Goal: Task Accomplishment & Management: Manage account settings

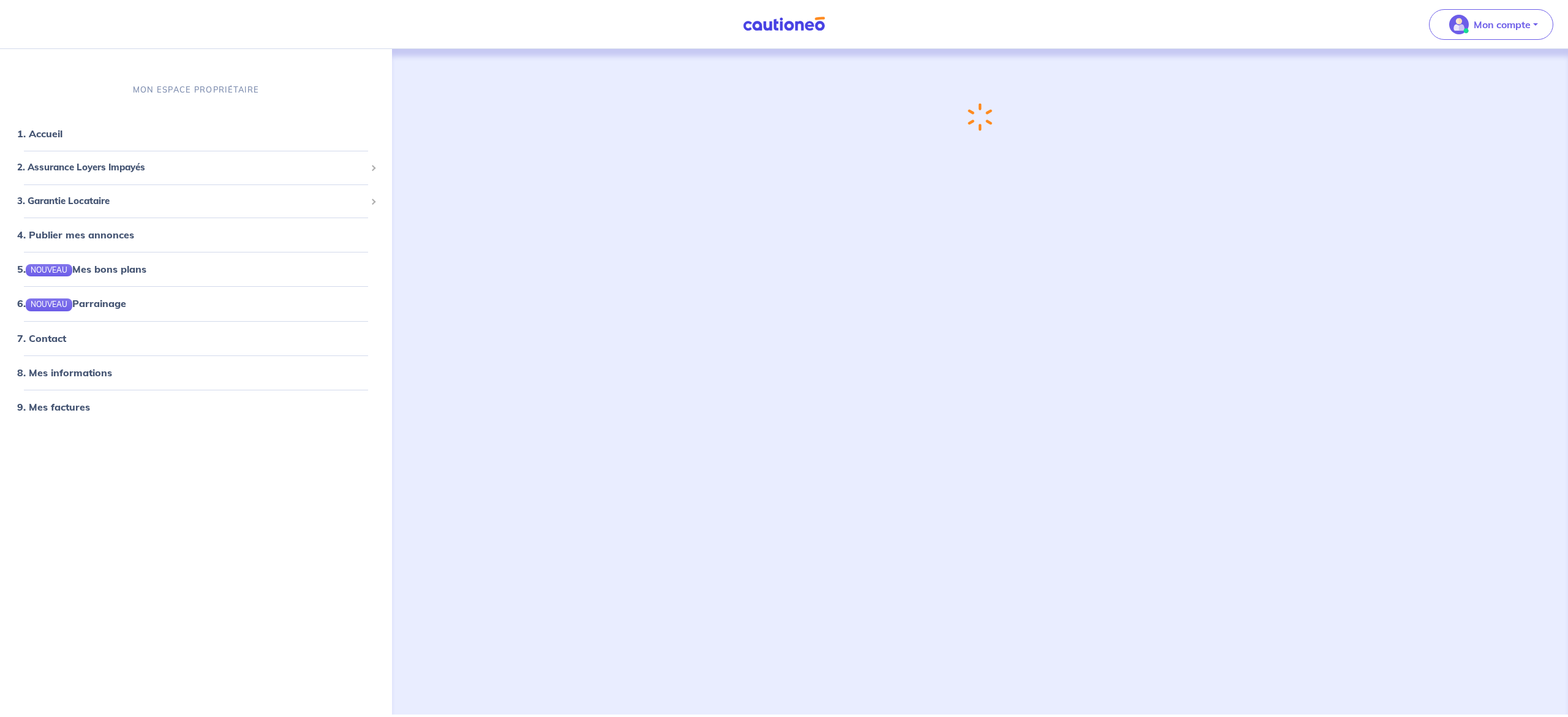
drag, startPoint x: 0, startPoint y: 0, endPoint x: 800, endPoint y: 528, distance: 958.5
click at [800, 528] on div "Chargement..." at bounding box center [979, 367] width 1108 height 636
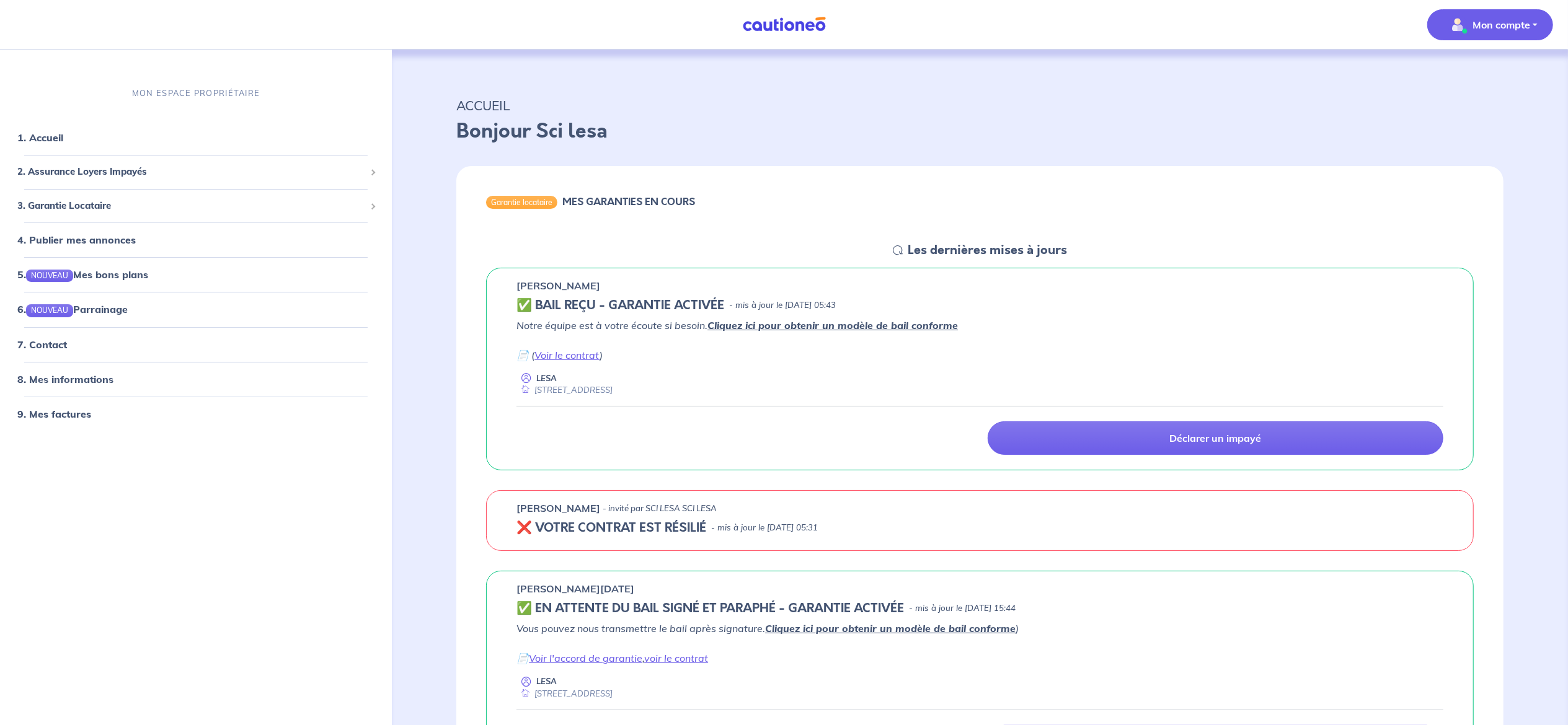
click at [1190, 24] on p "Mon compte" at bounding box center [1501, 25] width 58 height 15
click at [1190, 103] on link "Me déconnecter" at bounding box center [1477, 106] width 100 height 20
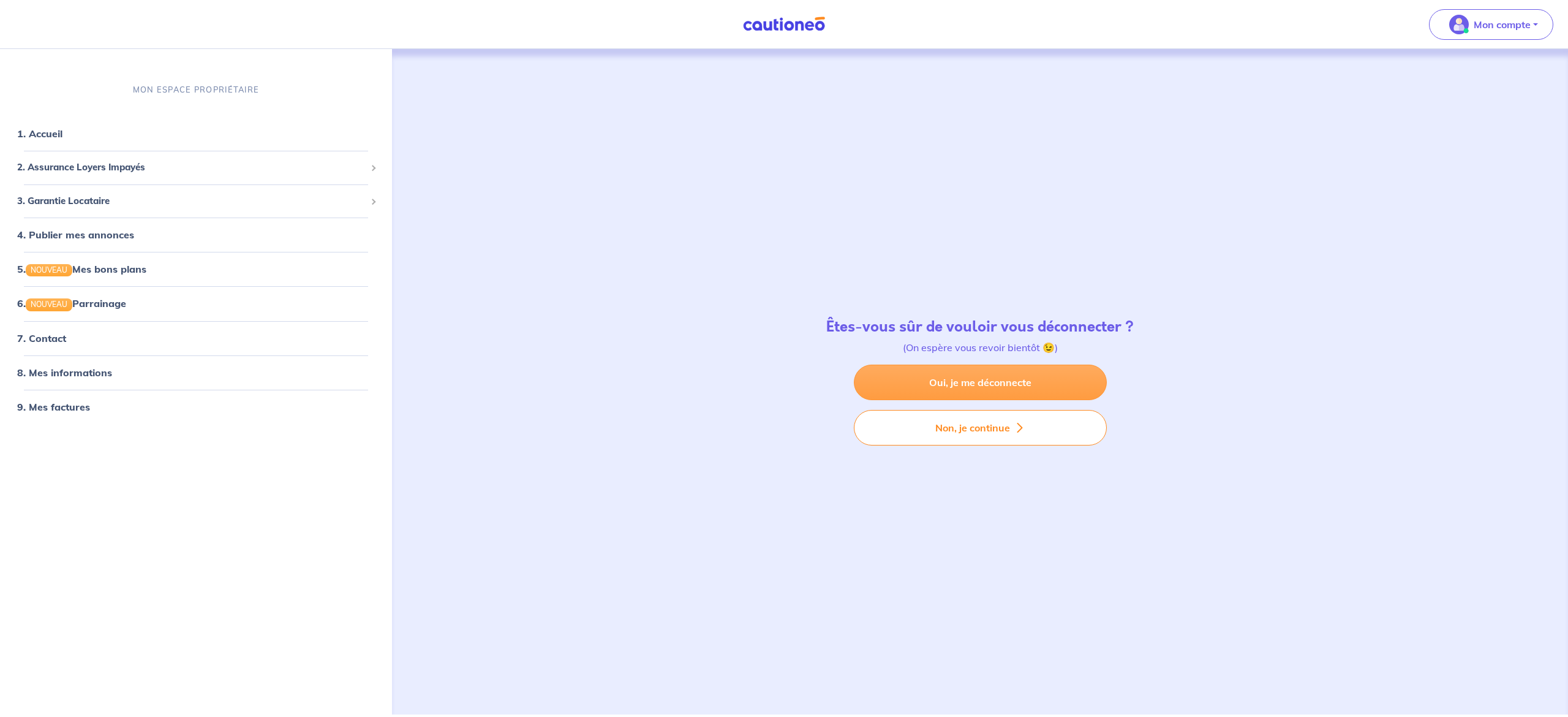
click at [1035, 388] on link "Oui, je me déconnecte" at bounding box center [980, 382] width 253 height 36
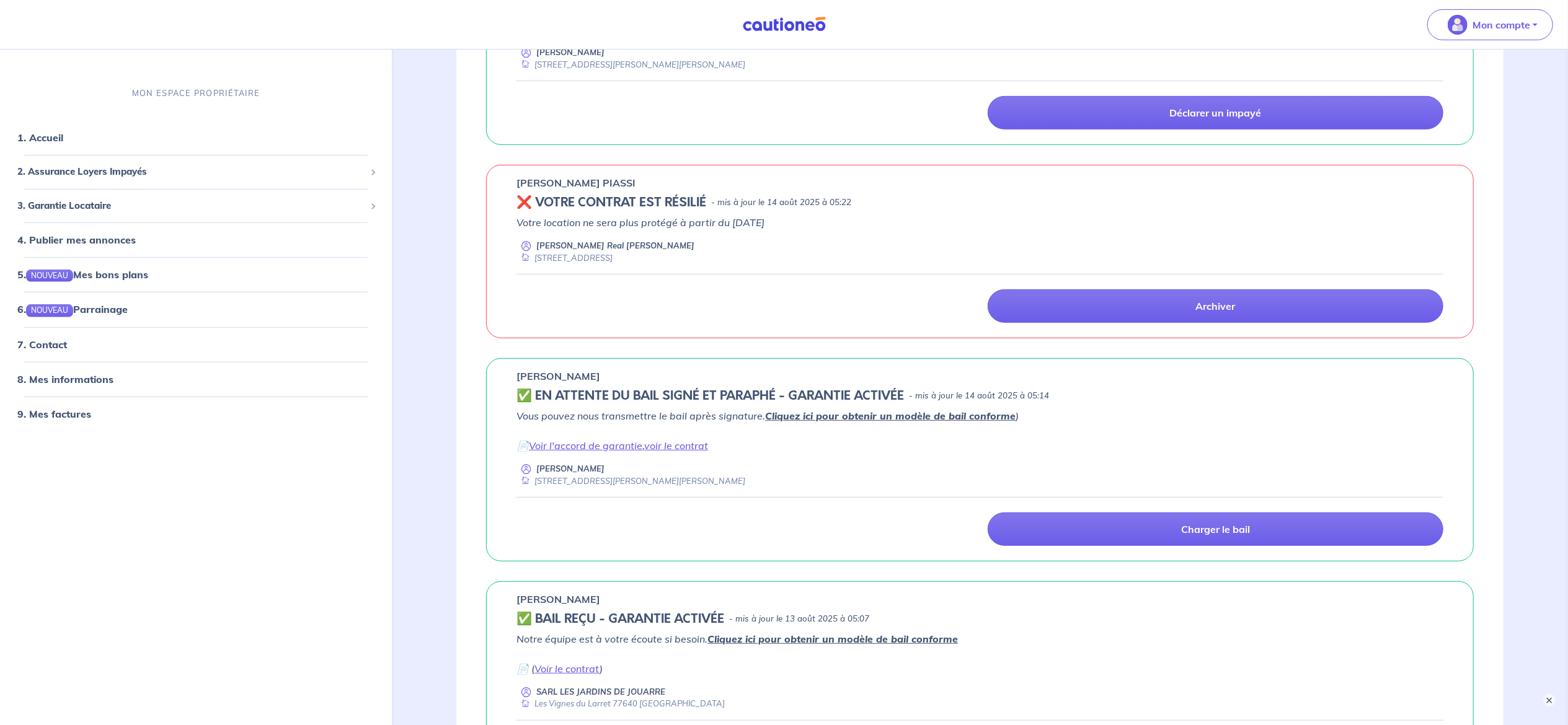
scroll to position [554, 0]
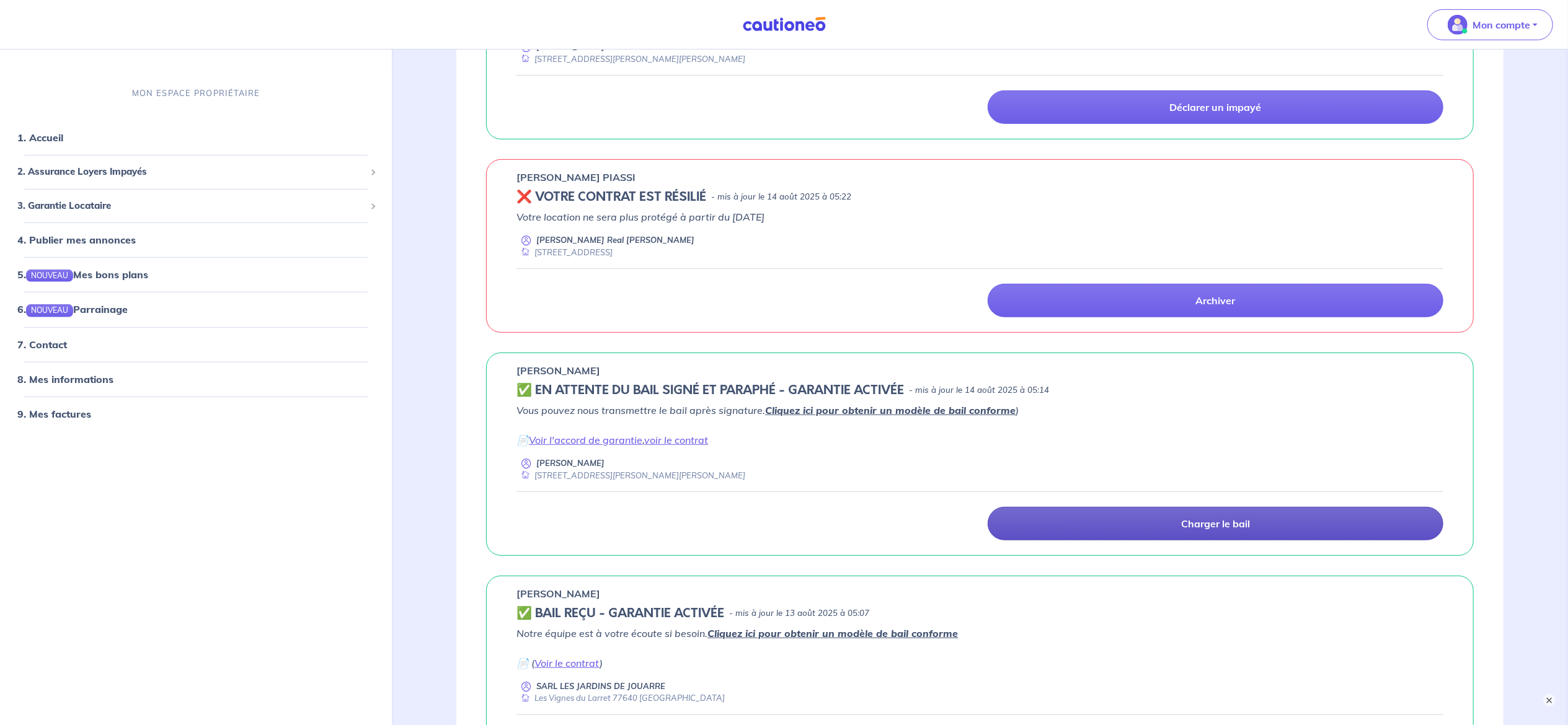
click at [1233, 527] on p "Charger le bail" at bounding box center [1215, 523] width 69 height 12
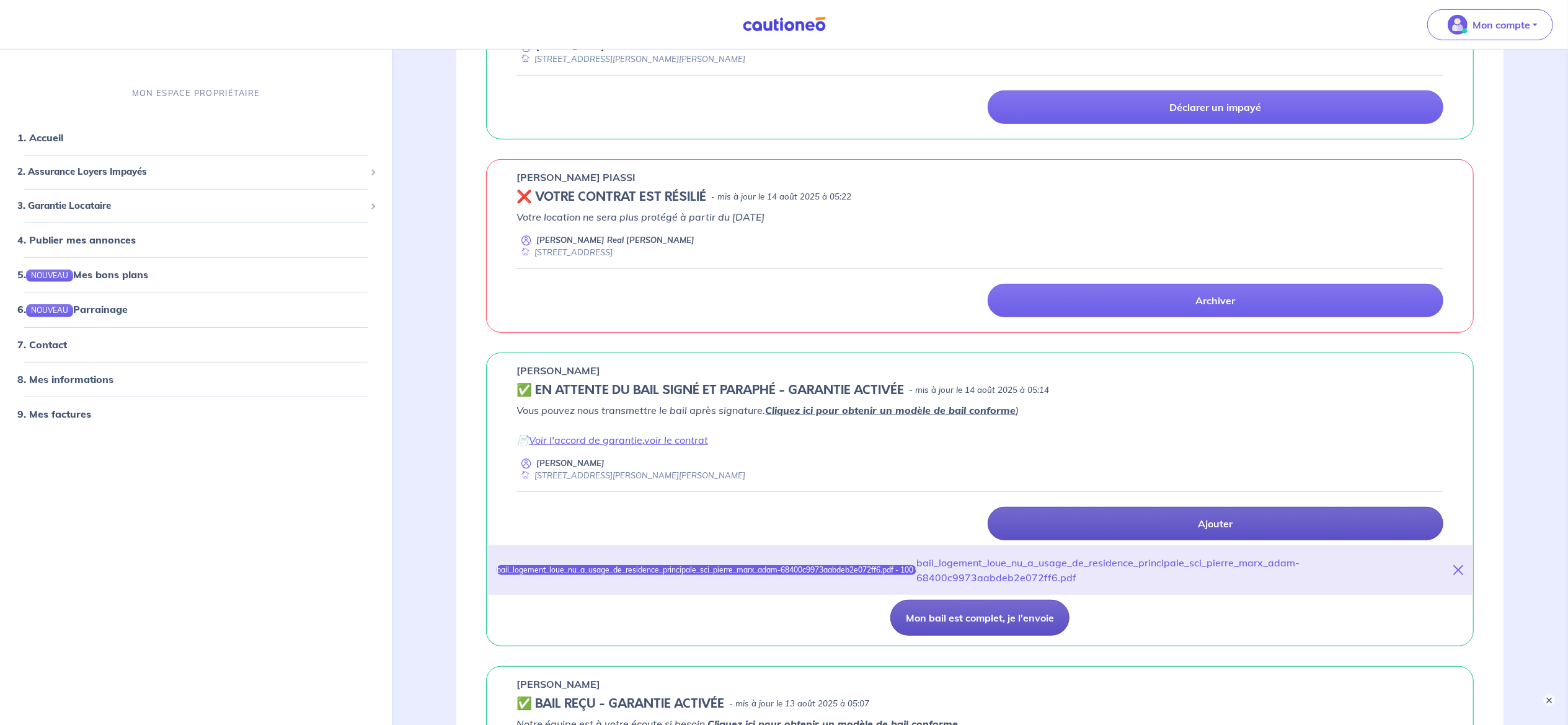
click at [972, 627] on button "Mon bail est complet, je l'envoie" at bounding box center [979, 618] width 179 height 36
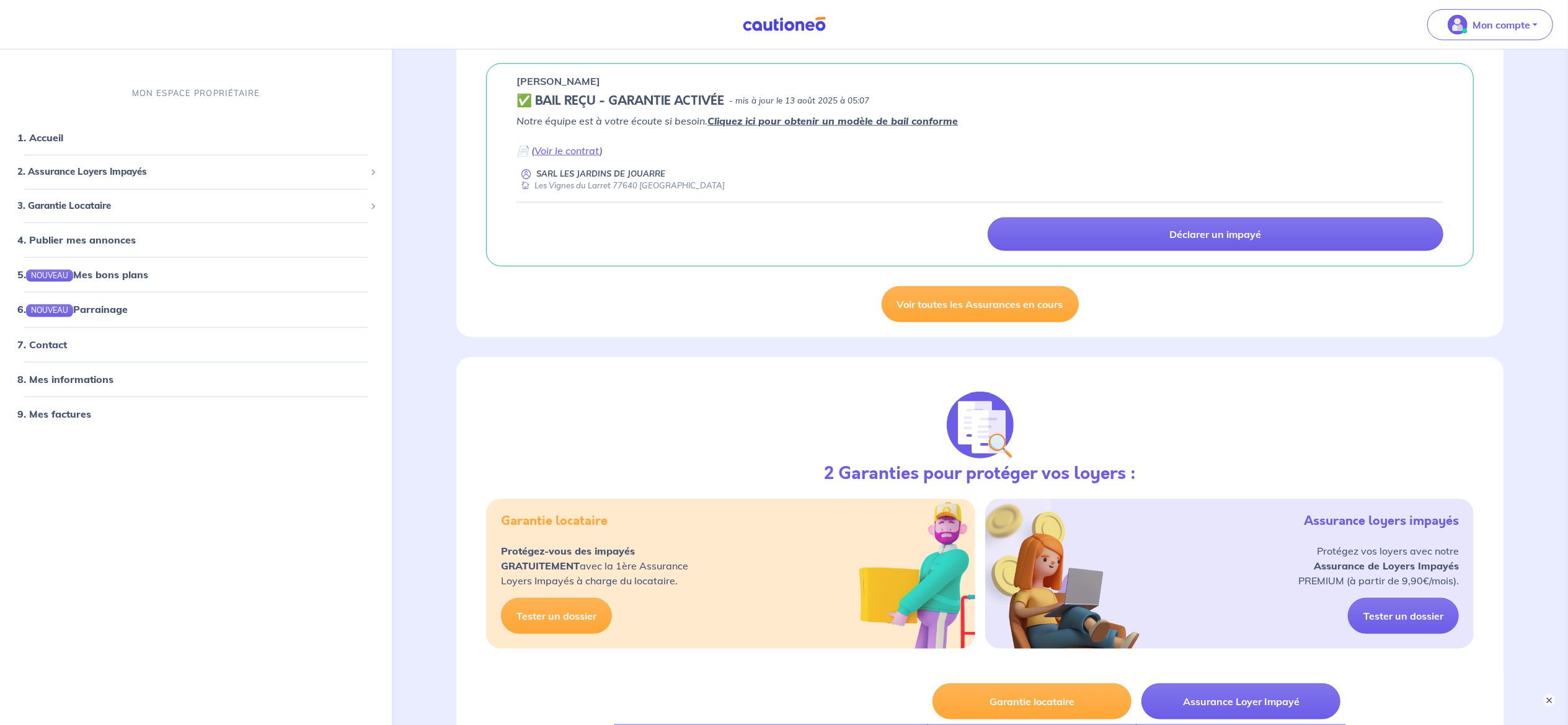
scroll to position [1116, 0]
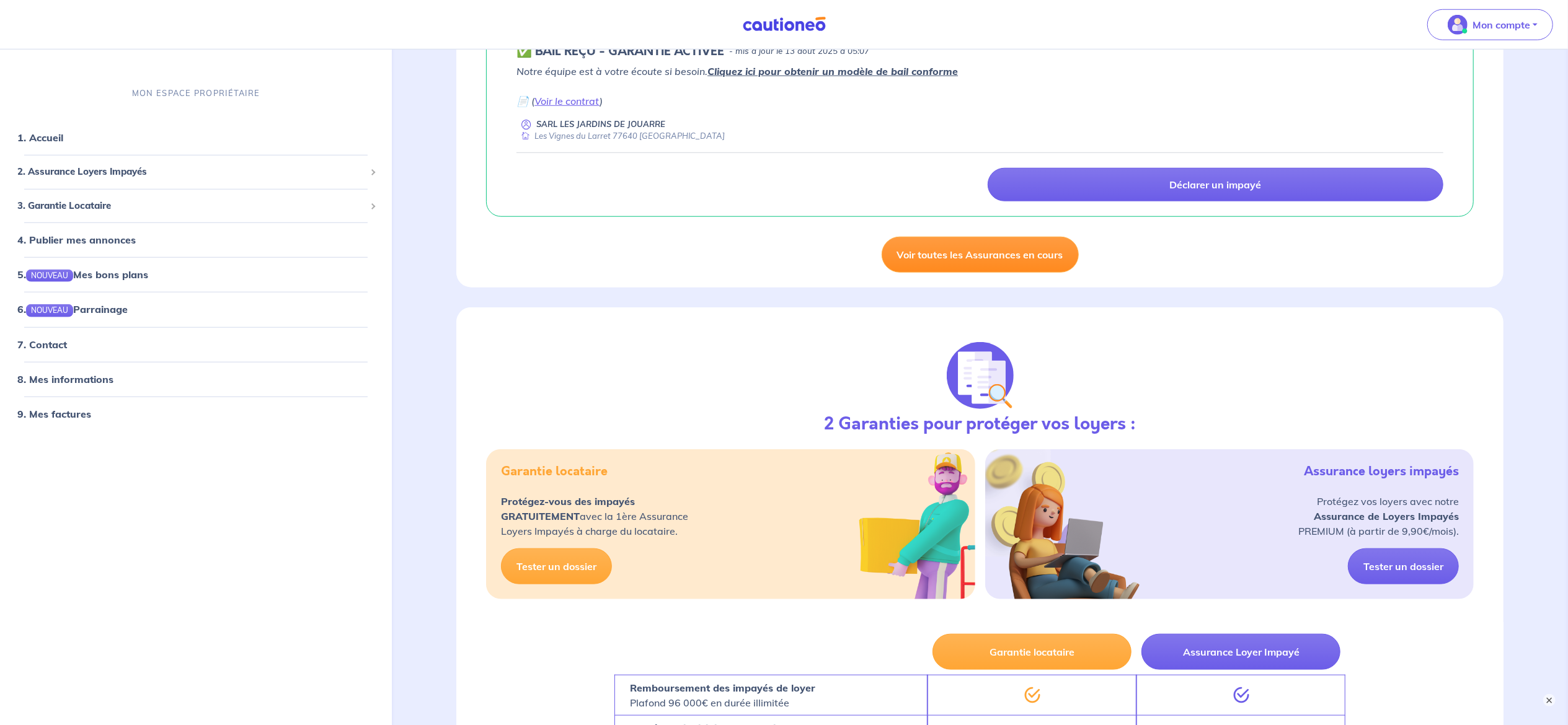
click at [1018, 269] on link "Voir toutes les Assurances en cours" at bounding box center [980, 255] width 197 height 36
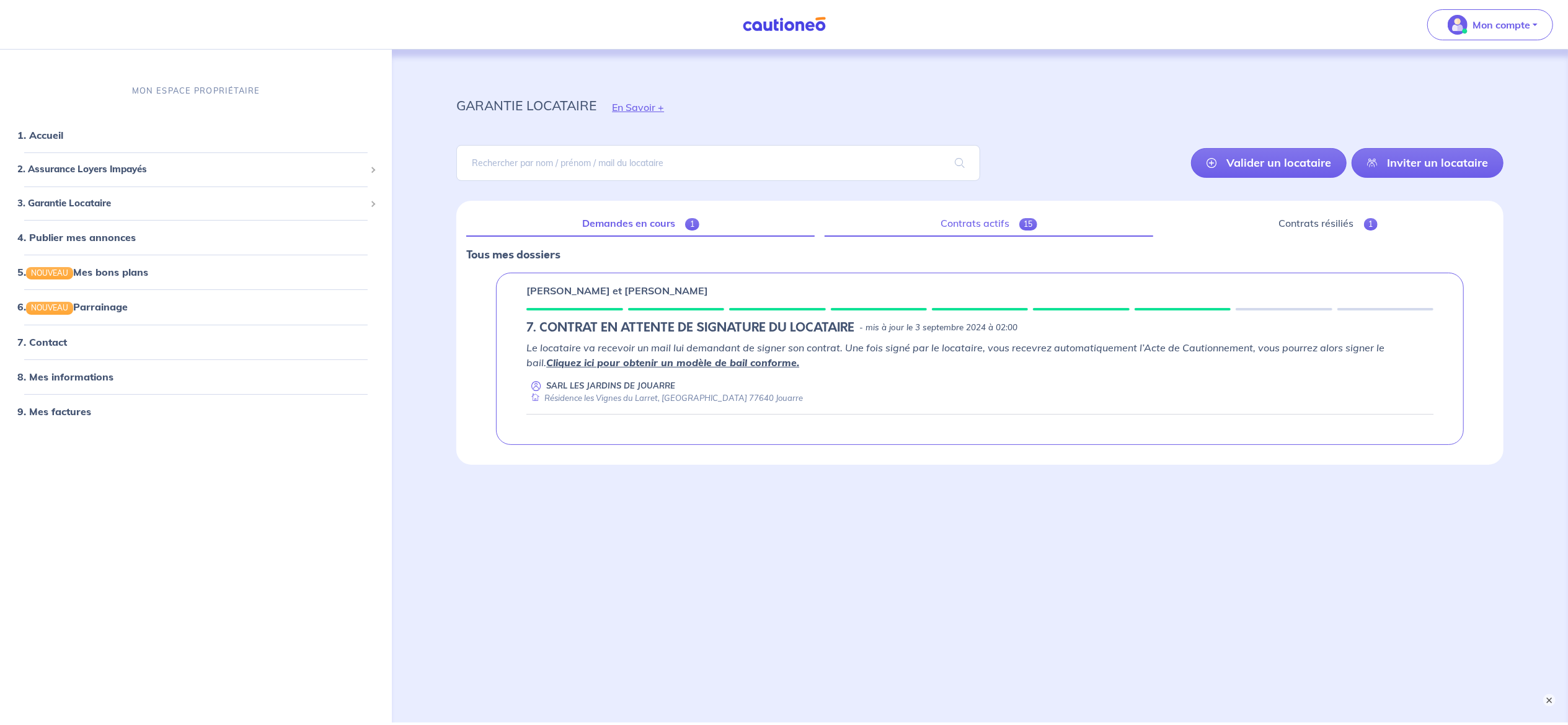
click at [982, 215] on link "Contrats actifs 15" at bounding box center [988, 224] width 328 height 26
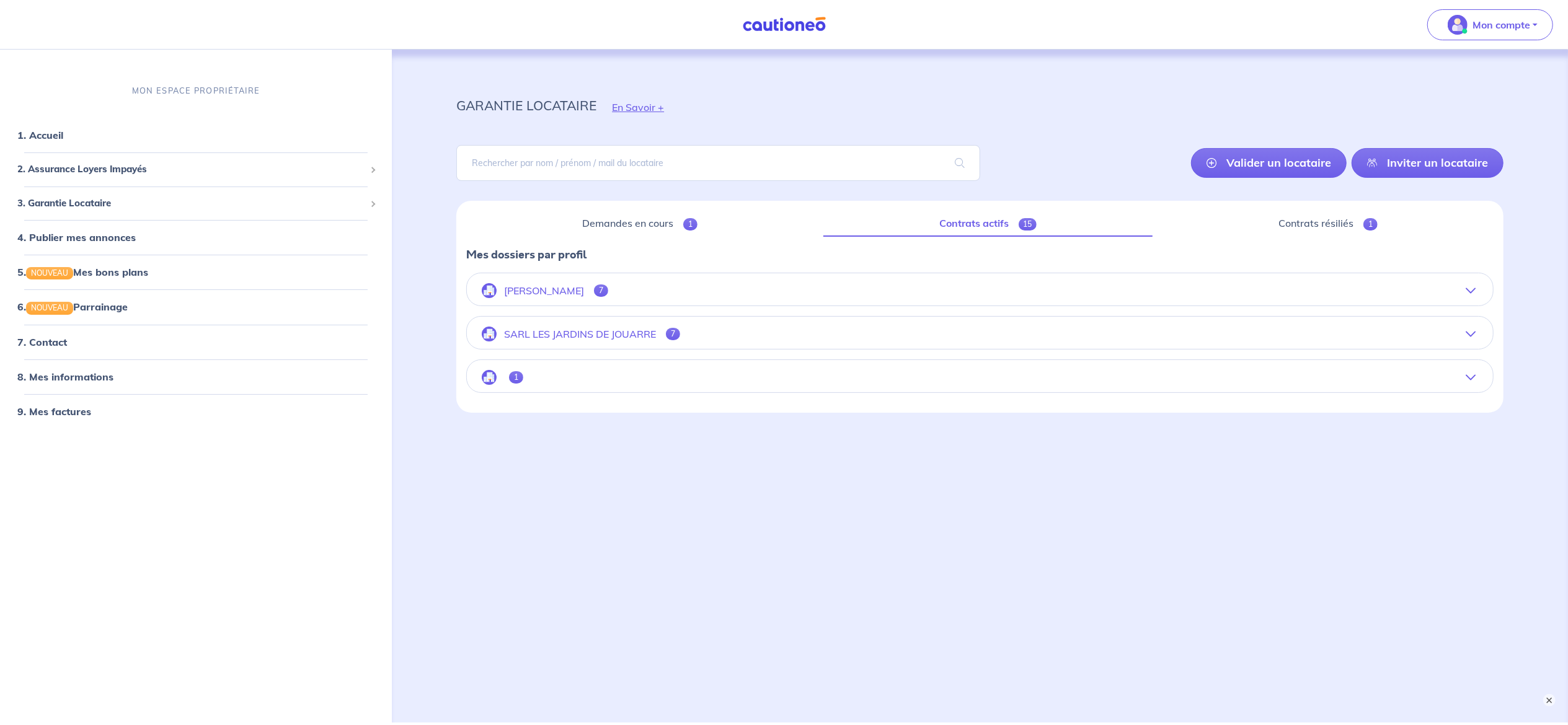
click at [725, 290] on button "PIERRE MARX 7" at bounding box center [980, 290] width 1026 height 30
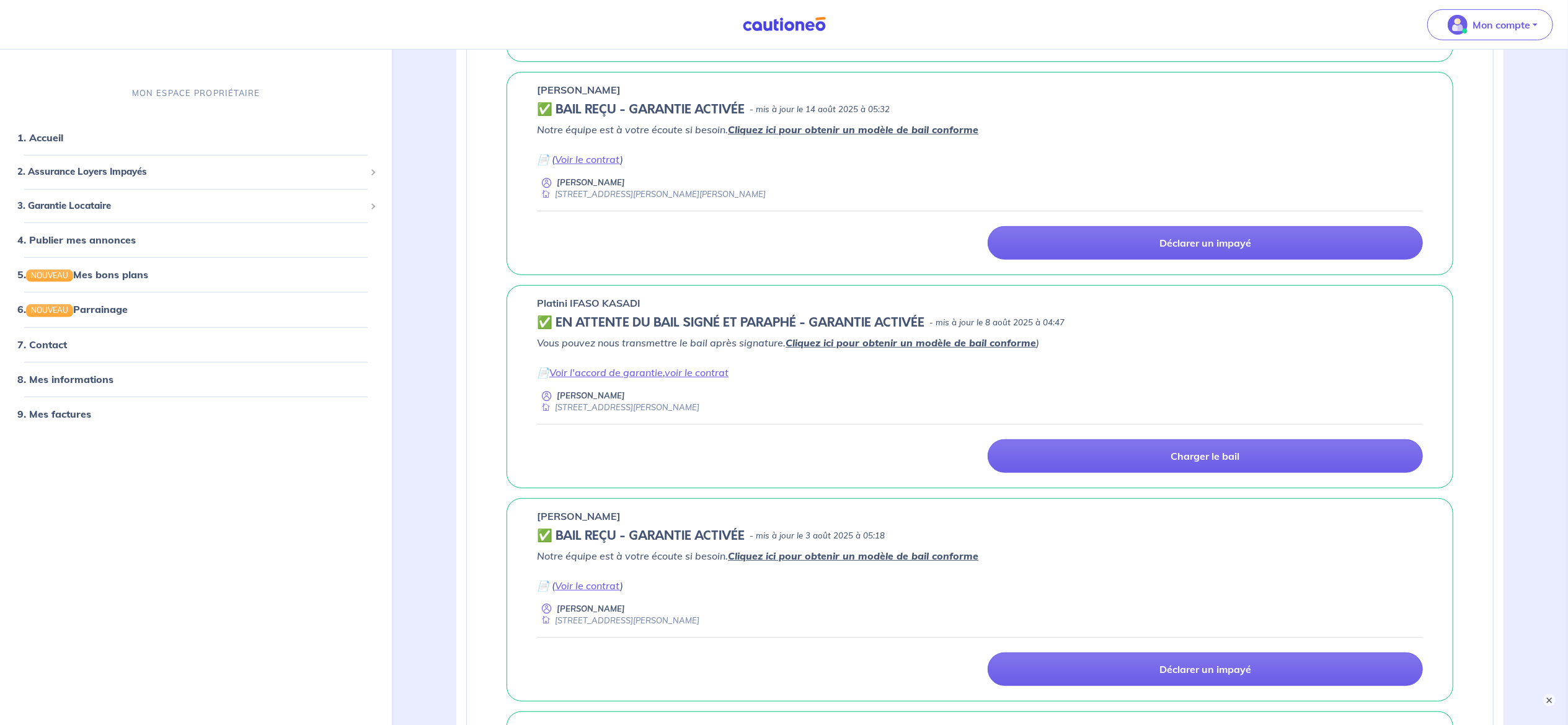
scroll to position [469, 0]
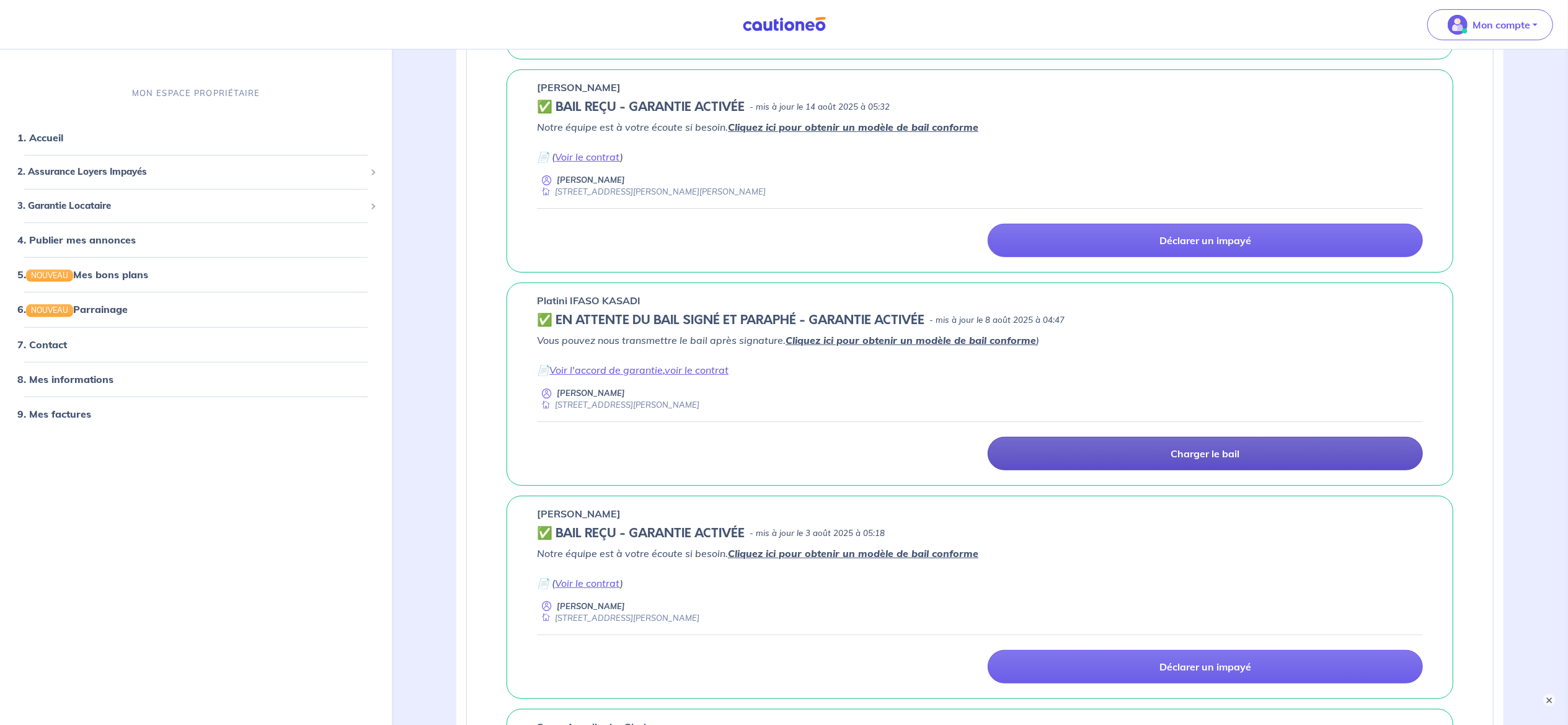
click at [1159, 462] on link "Charger le bail" at bounding box center [1205, 453] width 435 height 33
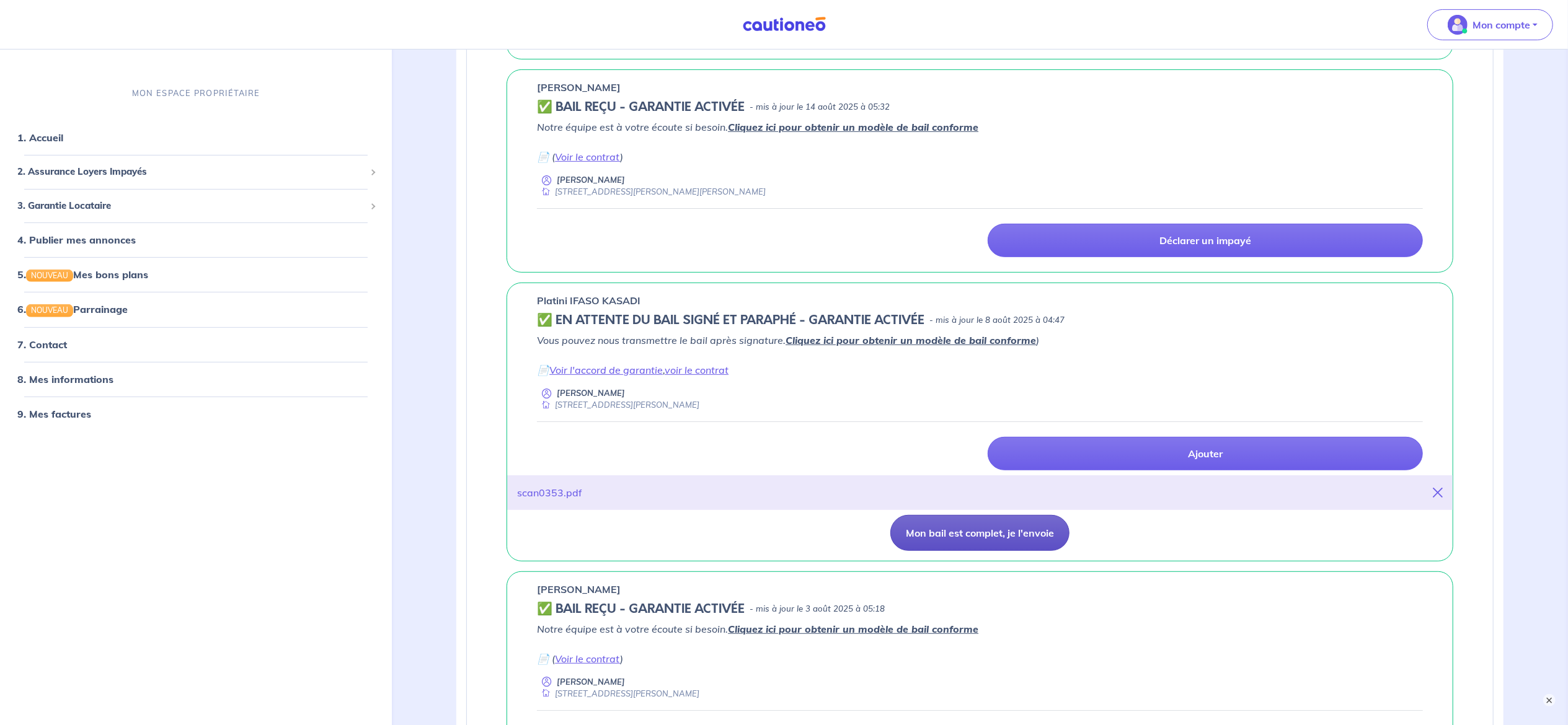
click at [980, 548] on button "Mon bail est complet, je l'envoie" at bounding box center [979, 533] width 179 height 36
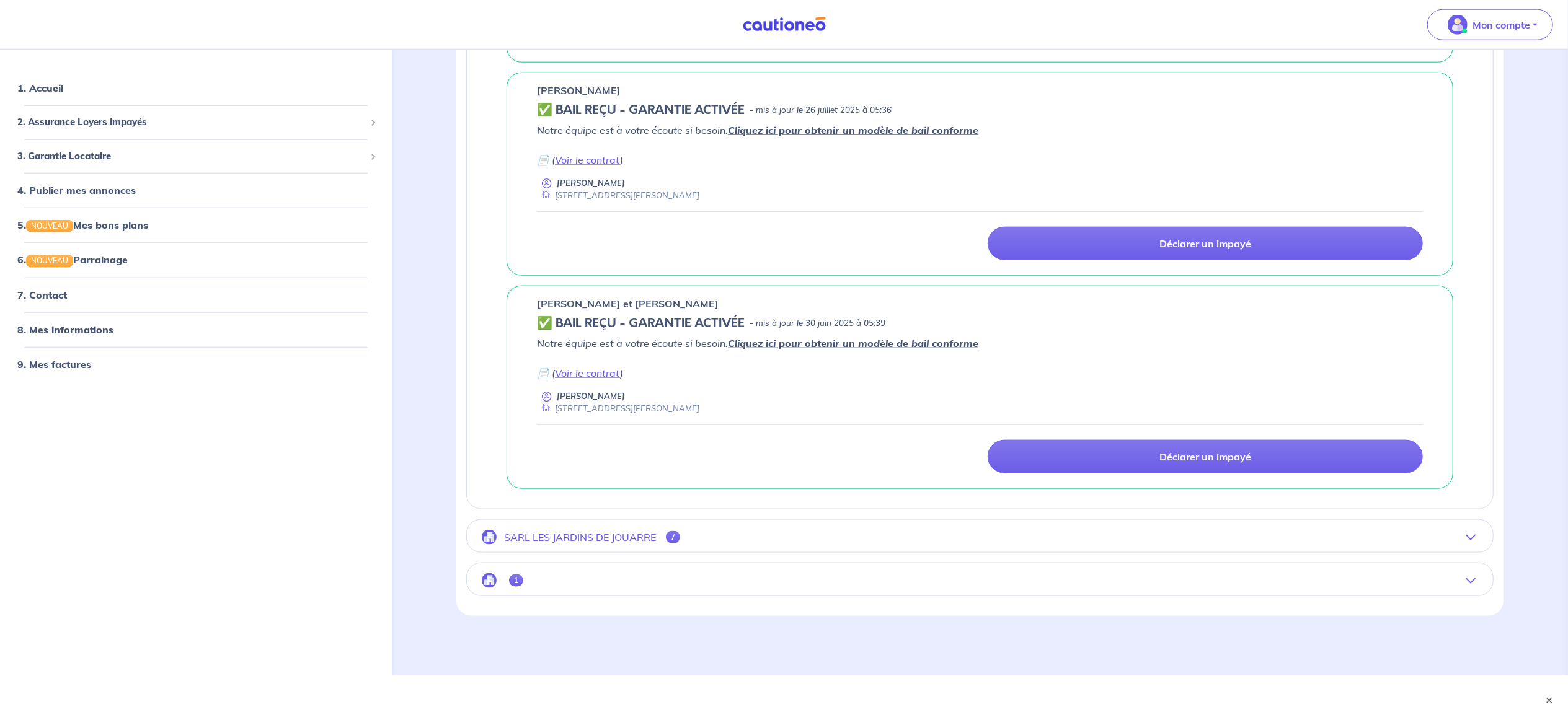
scroll to position [1327, 0]
click at [710, 550] on button "SARL LES JARDINS DE JOUARRE 7" at bounding box center [980, 537] width 1026 height 30
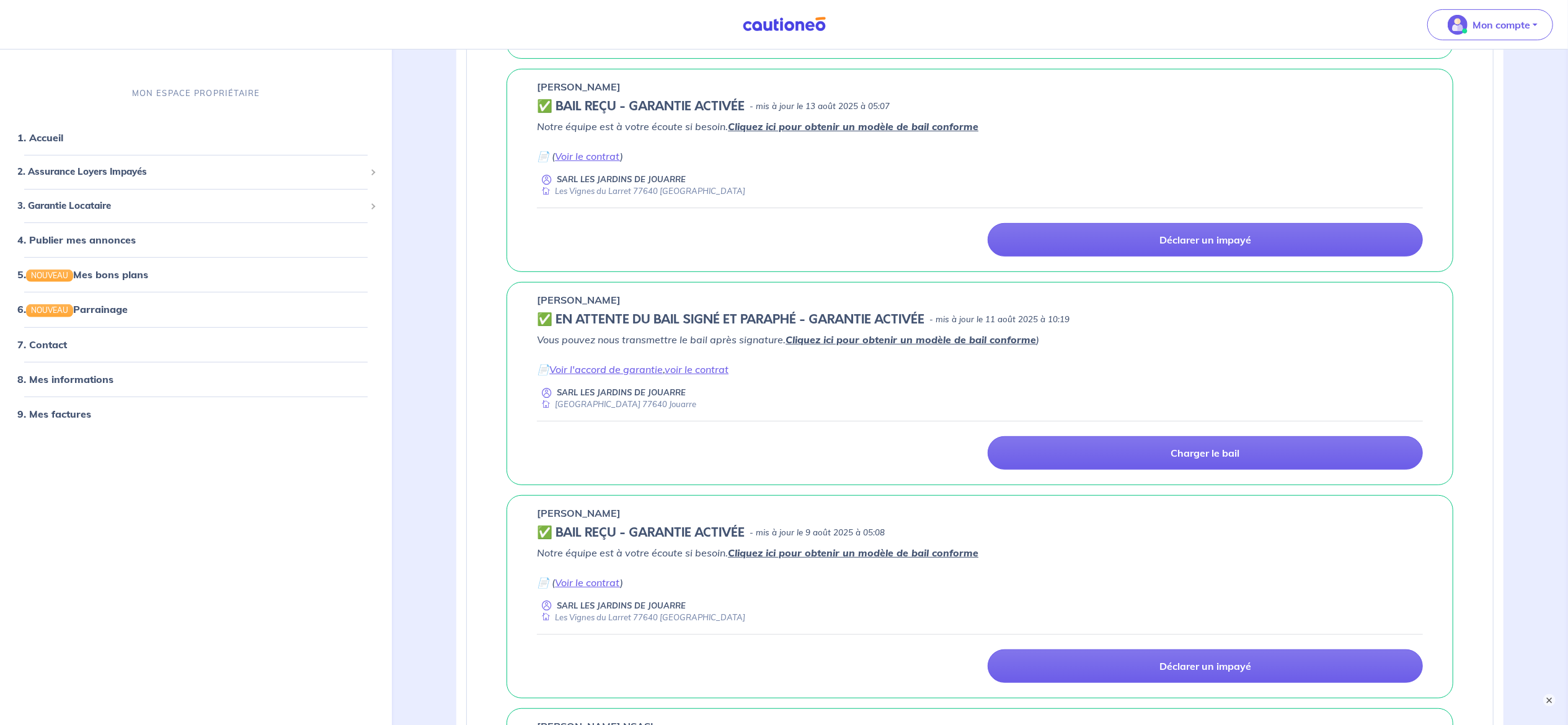
scroll to position [500, 0]
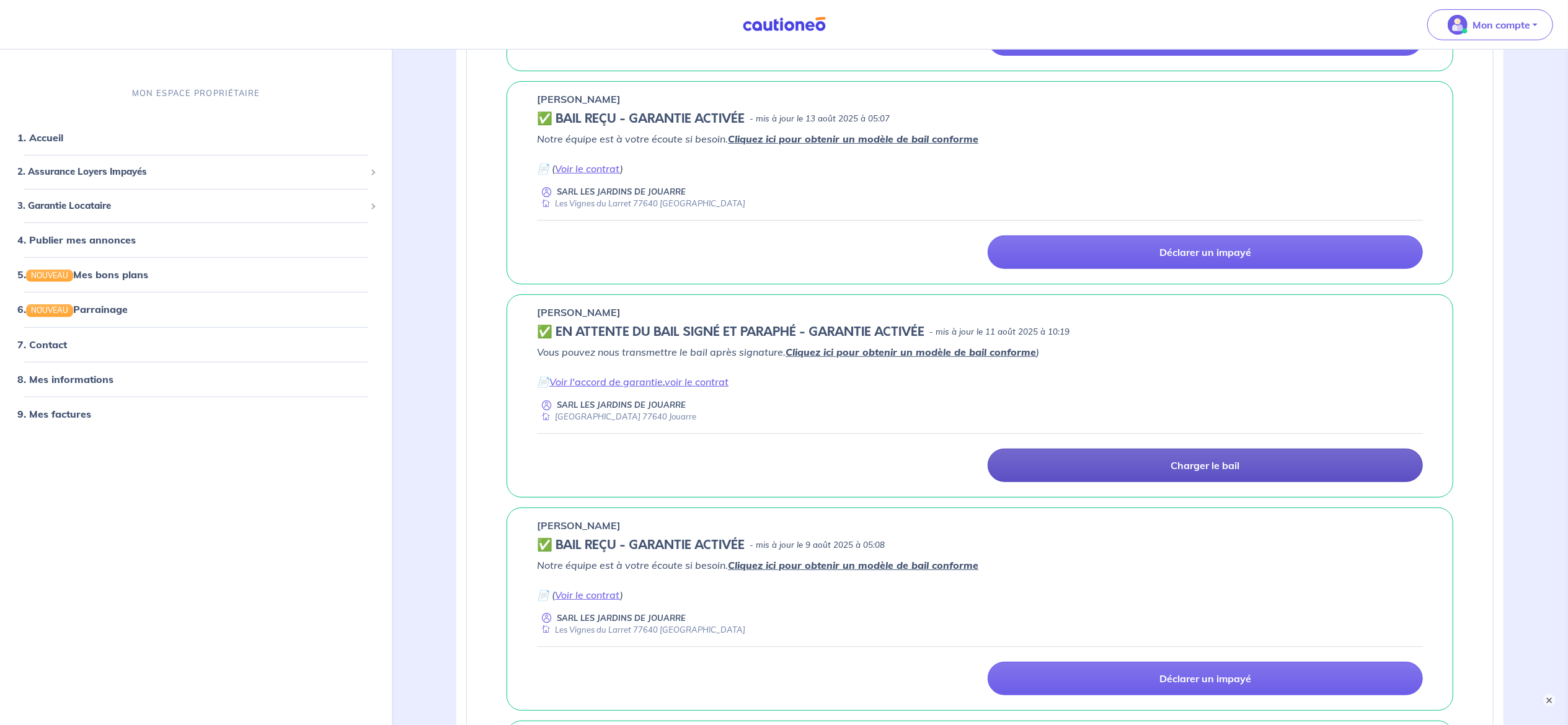
click at [1205, 464] on p "Charger le bail" at bounding box center [1204, 465] width 69 height 12
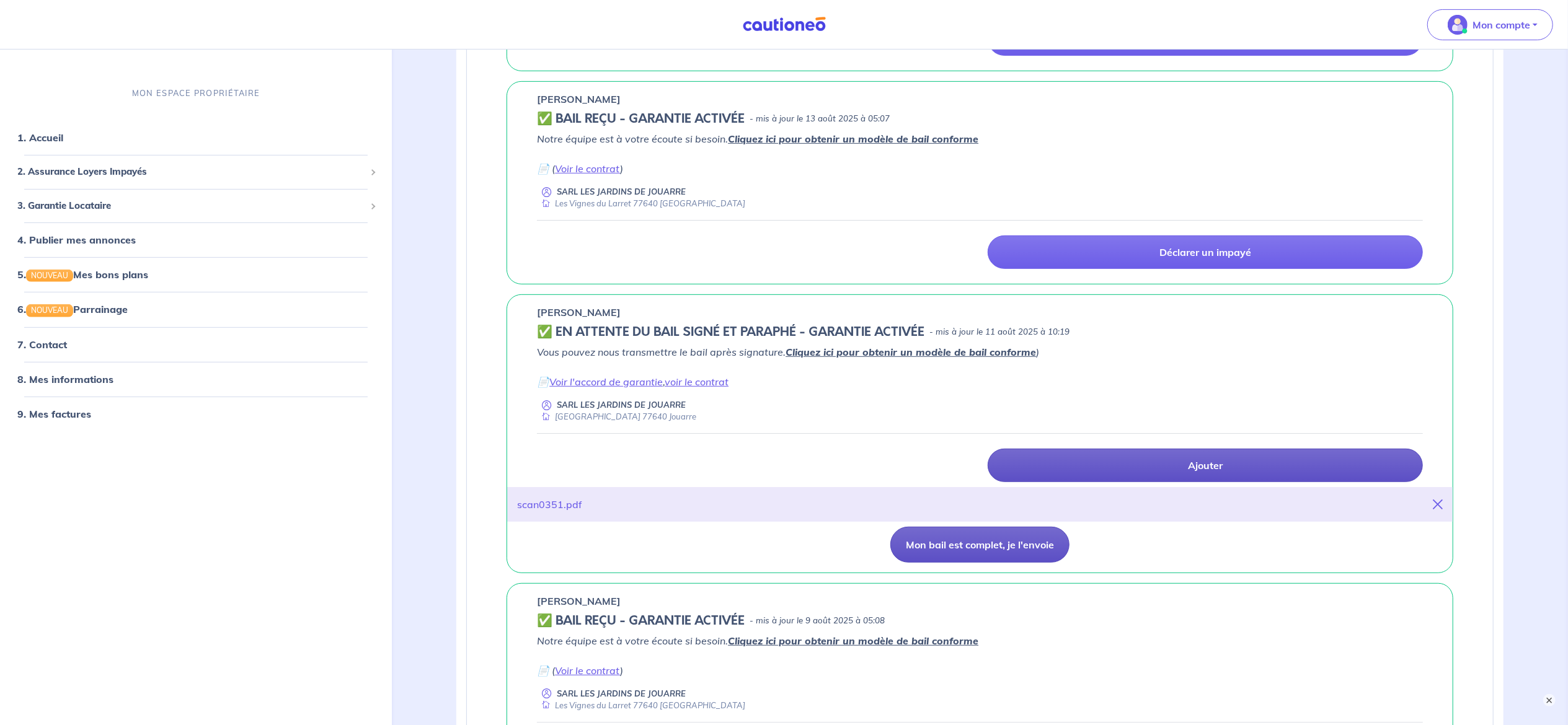
click at [987, 553] on button "Mon bail est complet, je l'envoie" at bounding box center [979, 545] width 179 height 36
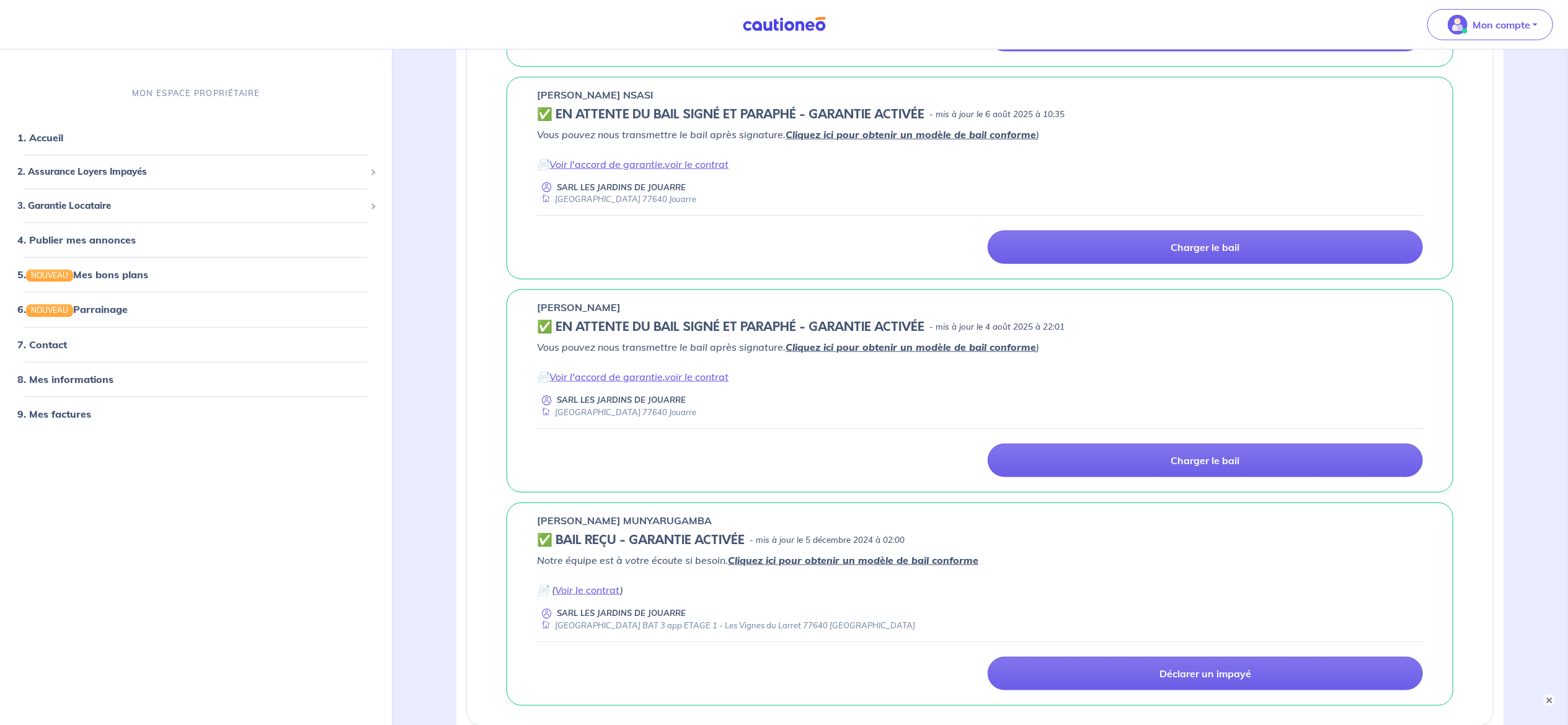
scroll to position [1111, 0]
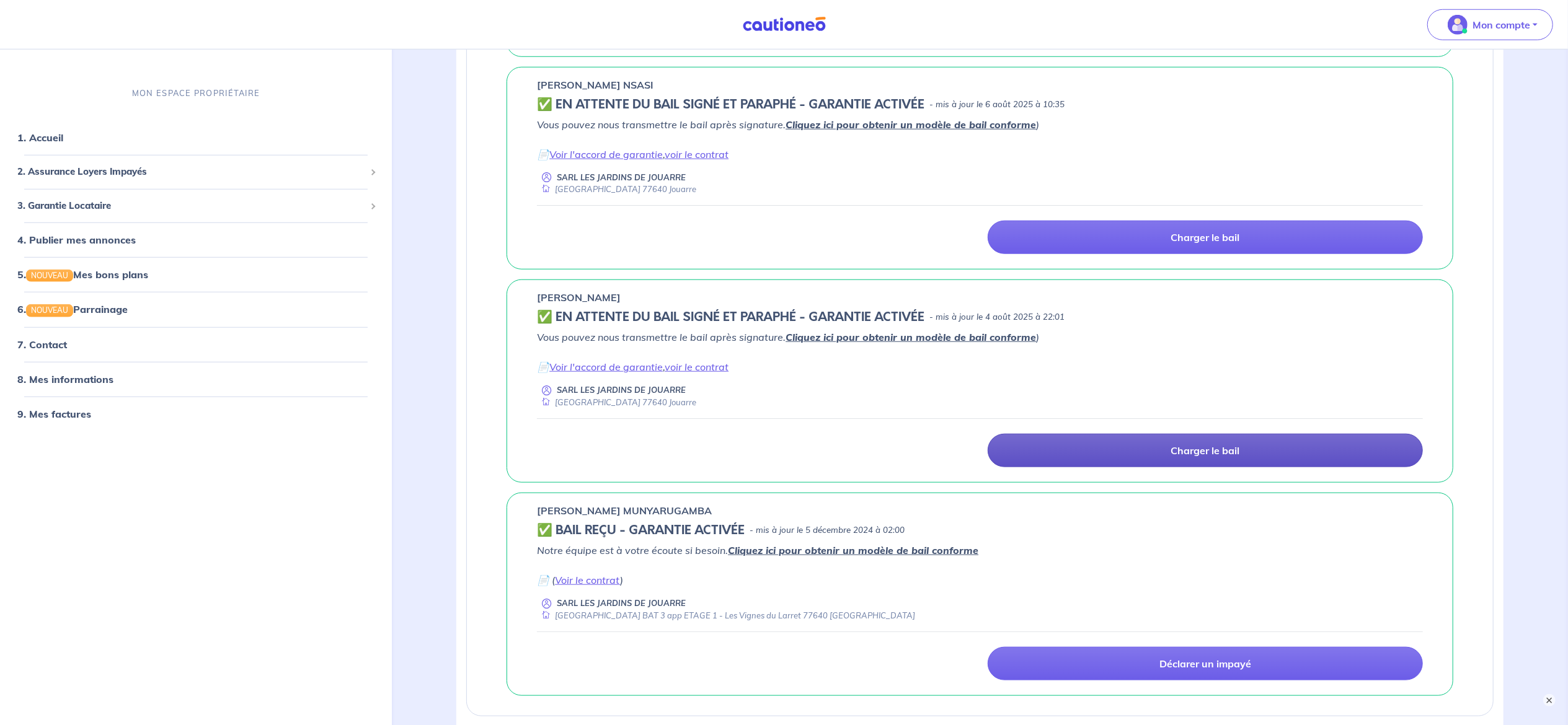
click at [1140, 462] on link "Charger le bail" at bounding box center [1205, 450] width 435 height 33
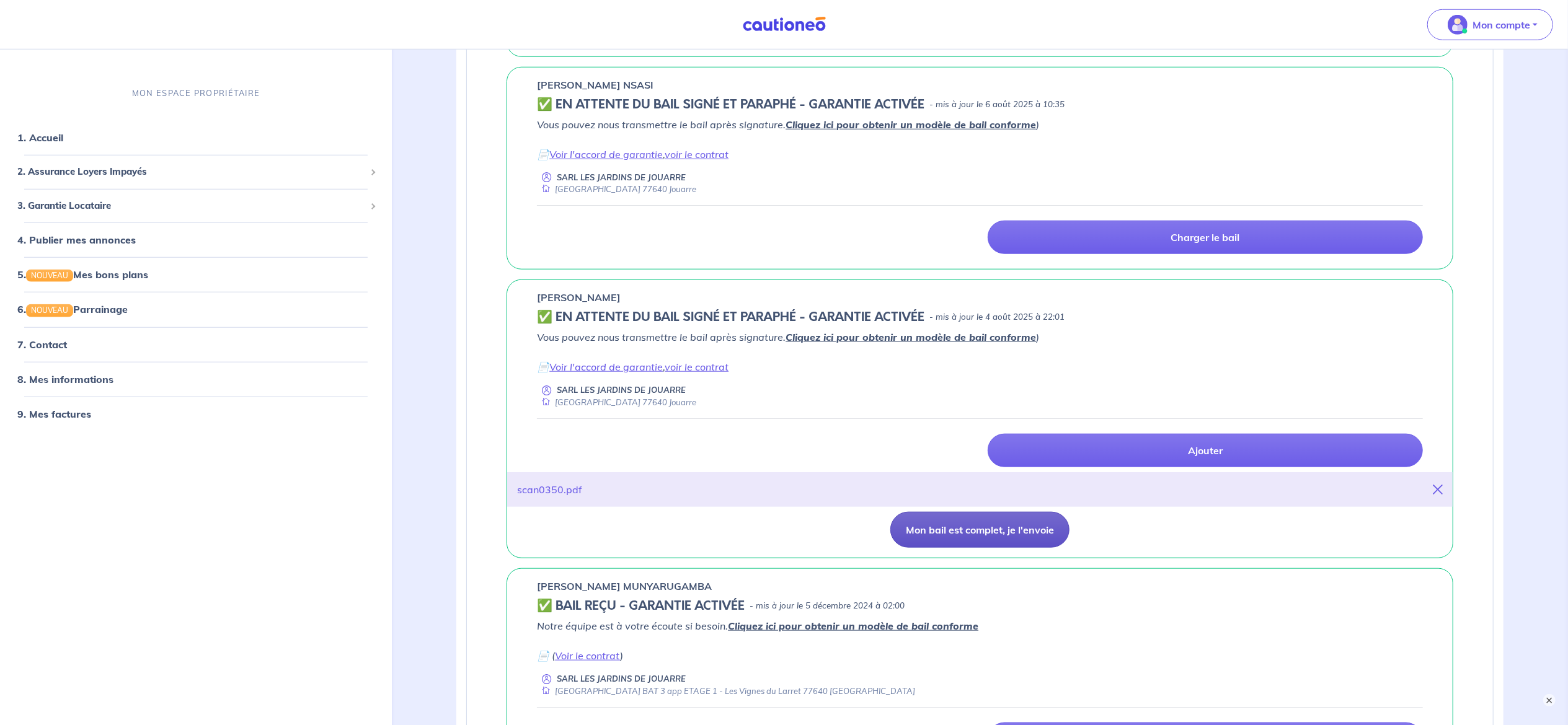
click at [933, 529] on button "Mon bail est complet, je l'envoie" at bounding box center [979, 530] width 179 height 36
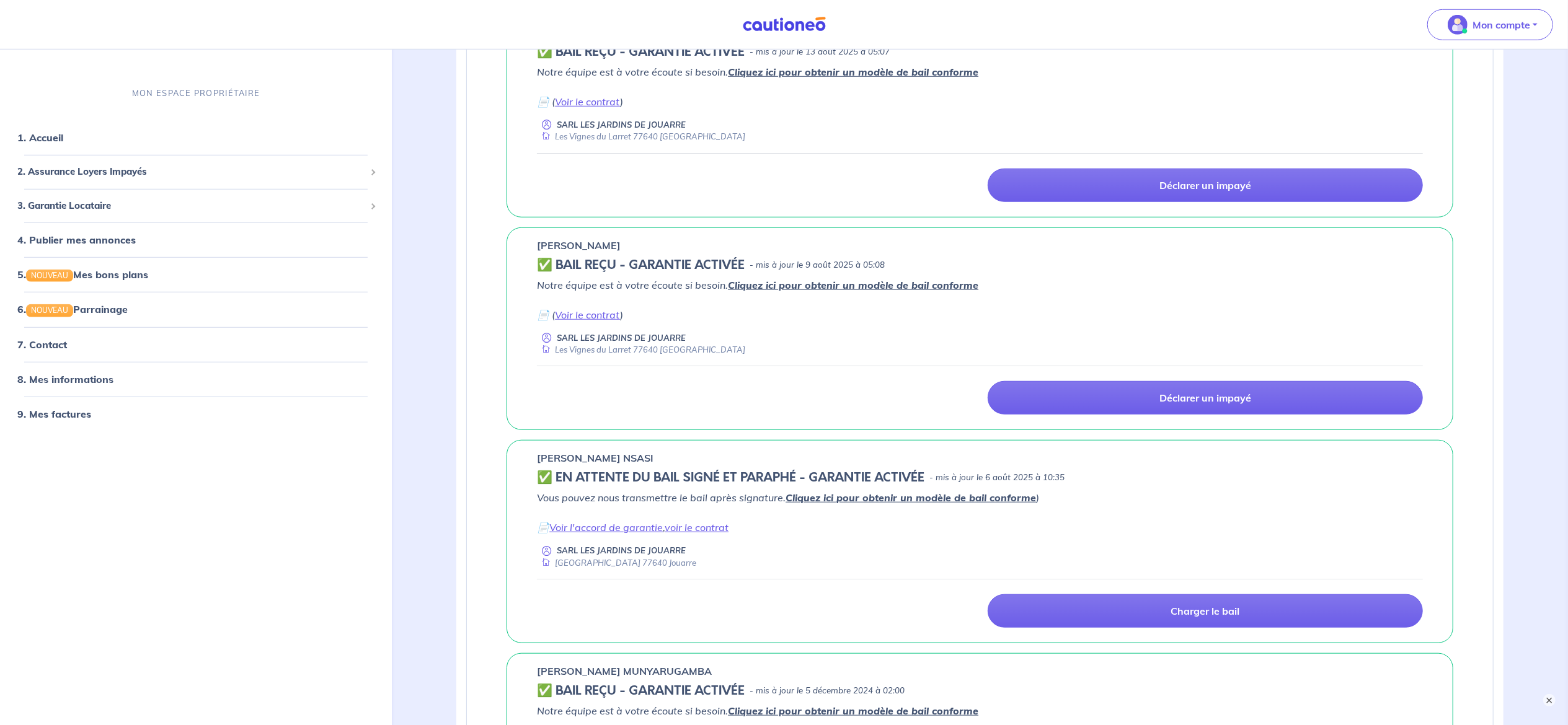
scroll to position [1324, 0]
